Goal: Transaction & Acquisition: Purchase product/service

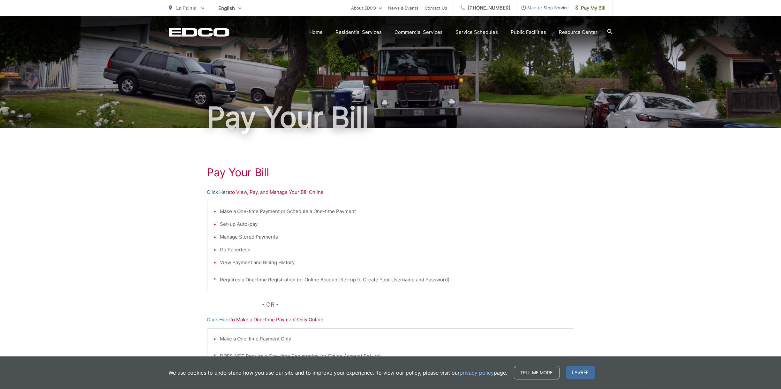
click at [220, 191] on link "Click Here" at bounding box center [219, 192] width 24 height 8
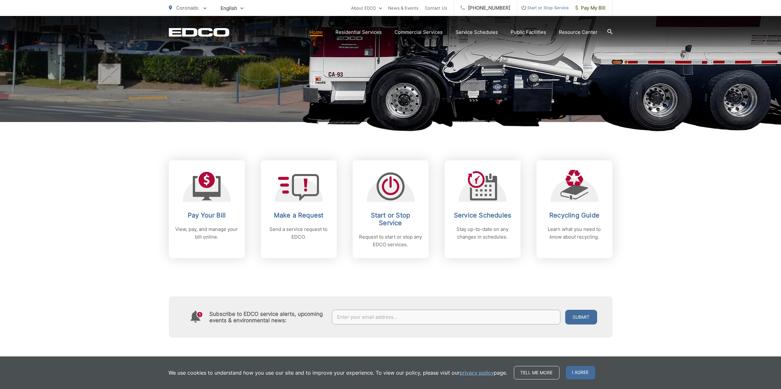
scroll to position [160, 0]
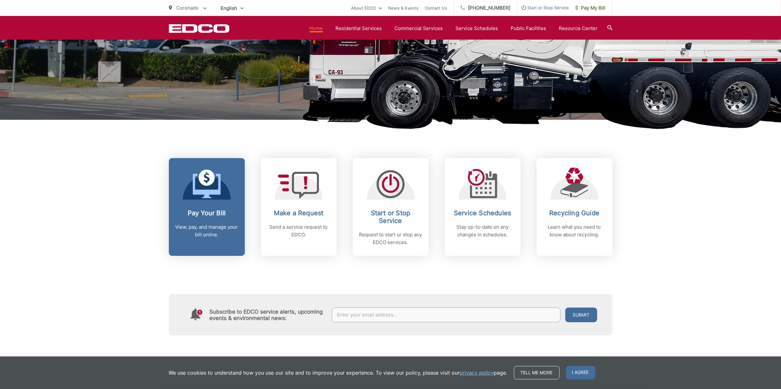
click at [212, 216] on h2 "Pay Your Bill" at bounding box center [206, 213] width 63 height 8
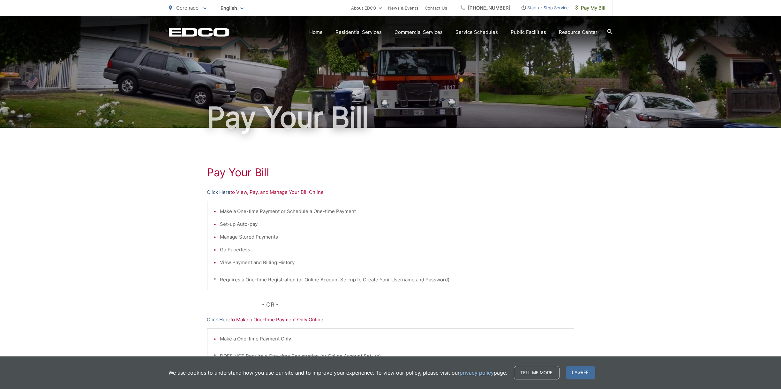
click at [221, 191] on link "Click Here" at bounding box center [219, 192] width 24 height 8
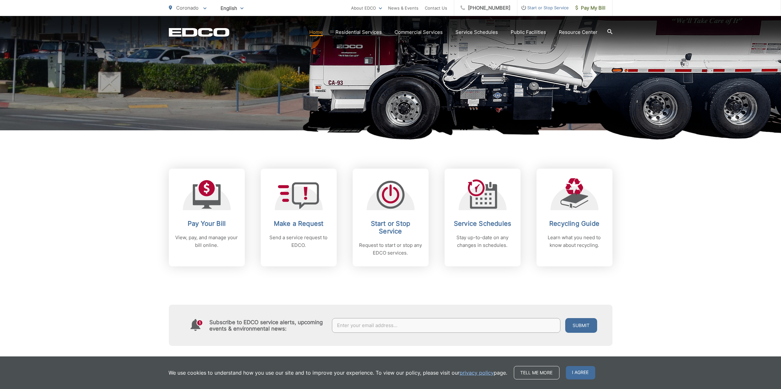
scroll to position [160, 0]
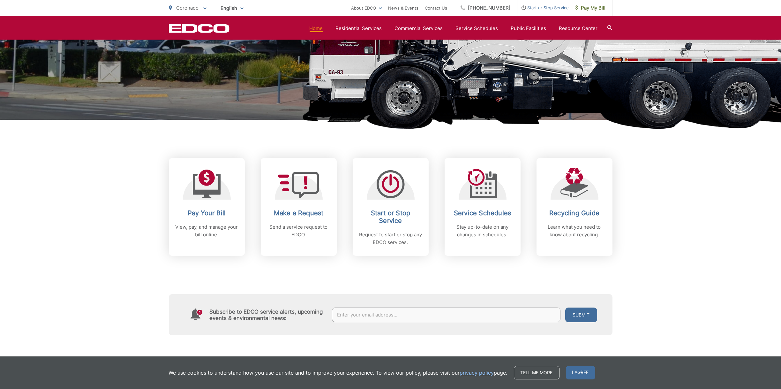
click at [203, 211] on h2 "Pay Your Bill" at bounding box center [206, 213] width 63 height 8
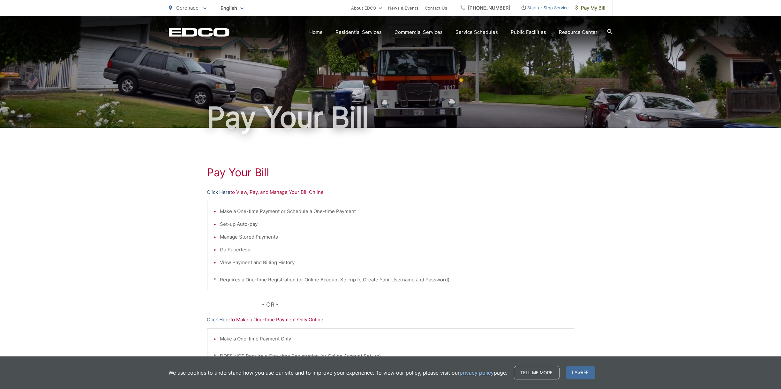
click at [224, 192] on link "Click Here" at bounding box center [219, 192] width 24 height 8
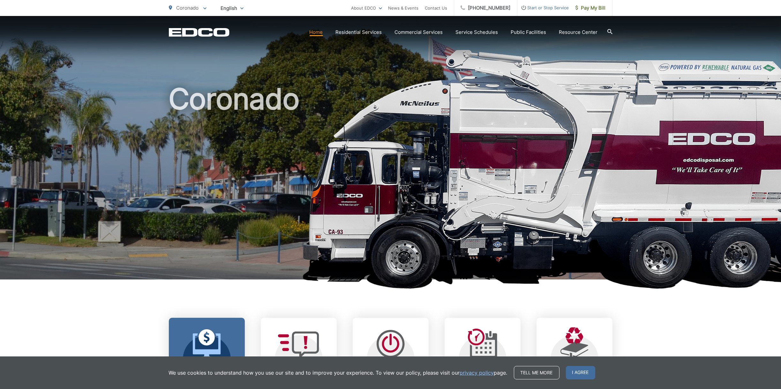
click at [214, 370] on p "We use cookies to understand how you use our site and to improve your experienc…" at bounding box center [338, 373] width 339 height 8
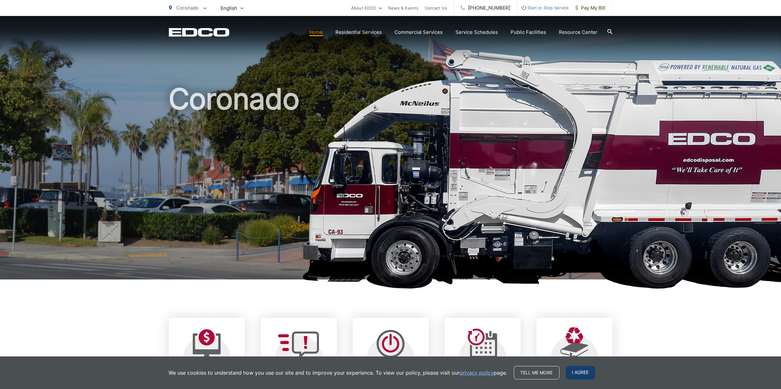
click at [577, 370] on span "I agree" at bounding box center [580, 372] width 29 height 13
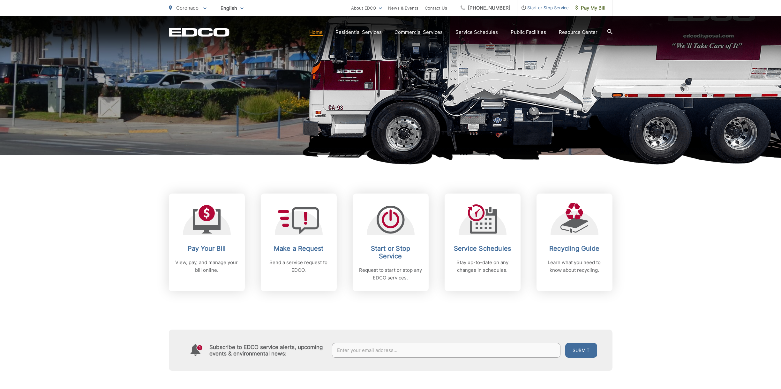
scroll to position [128, 0]
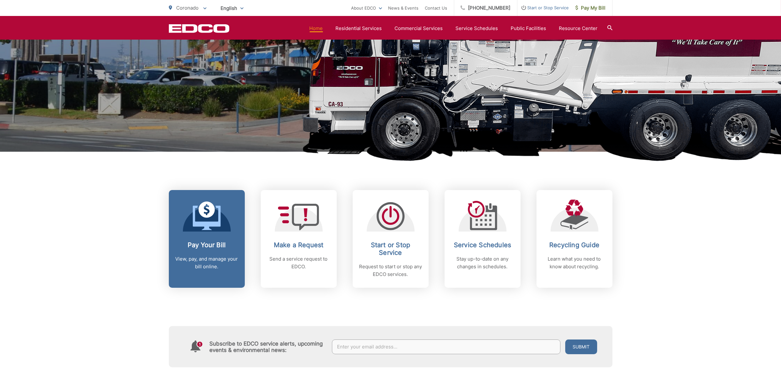
click at [211, 241] on h2 "Pay Your Bill" at bounding box center [206, 245] width 63 height 8
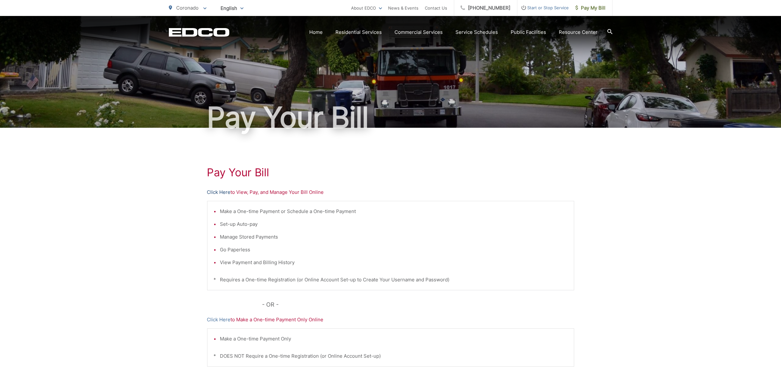
click at [221, 193] on link "Click Here" at bounding box center [219, 192] width 24 height 8
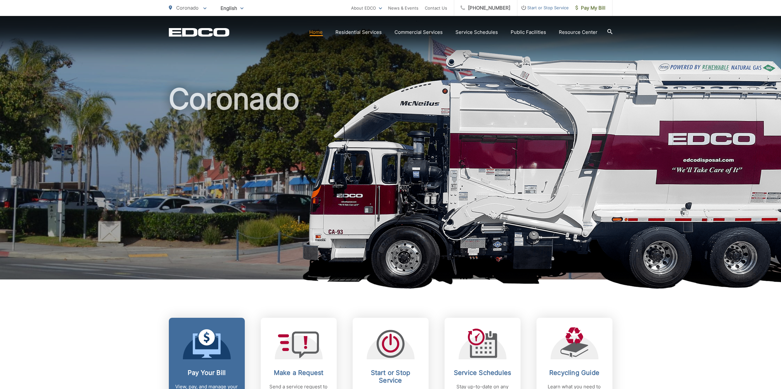
click at [206, 350] on icon at bounding box center [207, 345] width 28 height 24
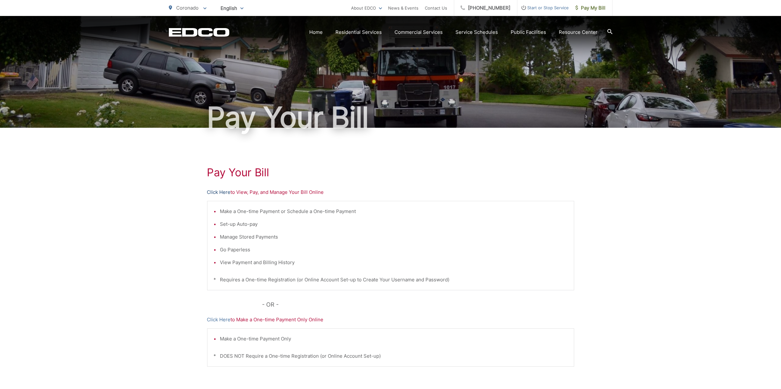
click at [218, 192] on link "Click Here" at bounding box center [219, 192] width 24 height 8
